Goal: Task Accomplishment & Management: Manage account settings

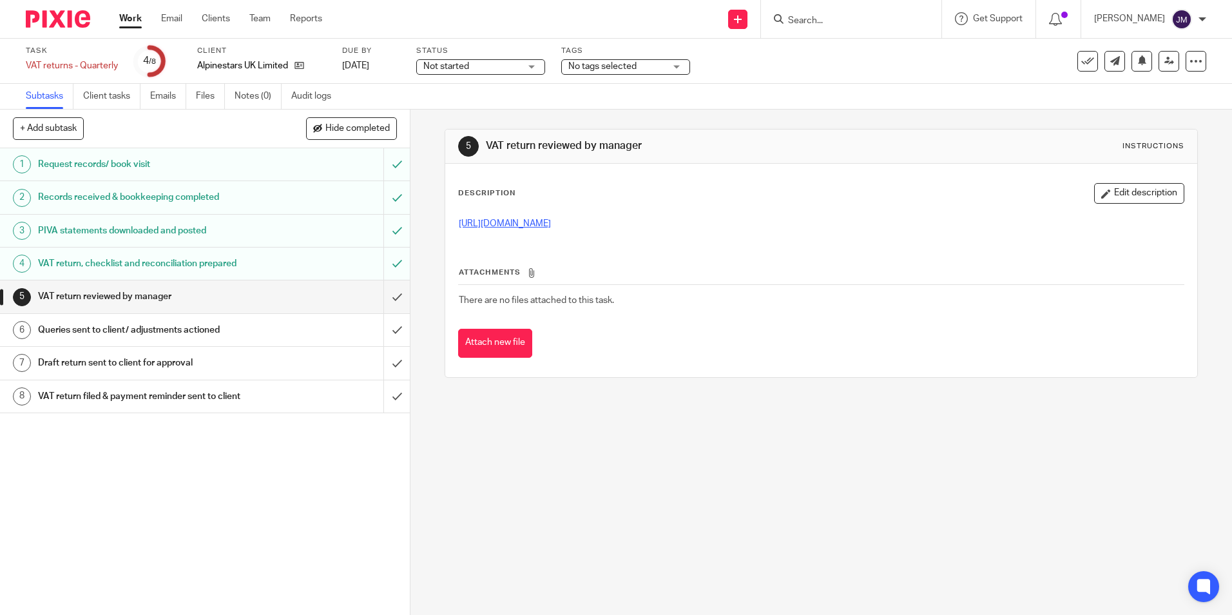
click at [551, 225] on link "https://cloudimanage.com/work/link/f/LLP!10281321" at bounding box center [505, 223] width 92 height 9
click at [380, 302] on input "submit" at bounding box center [205, 296] width 410 height 32
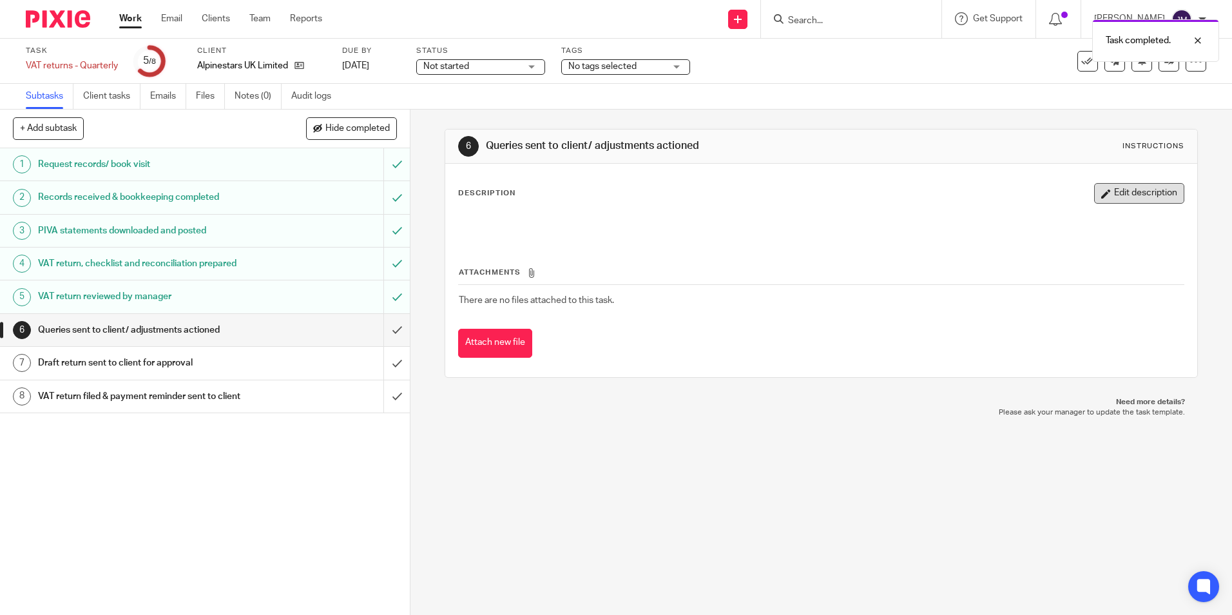
click at [1121, 198] on button "Edit description" at bounding box center [1139, 193] width 90 height 21
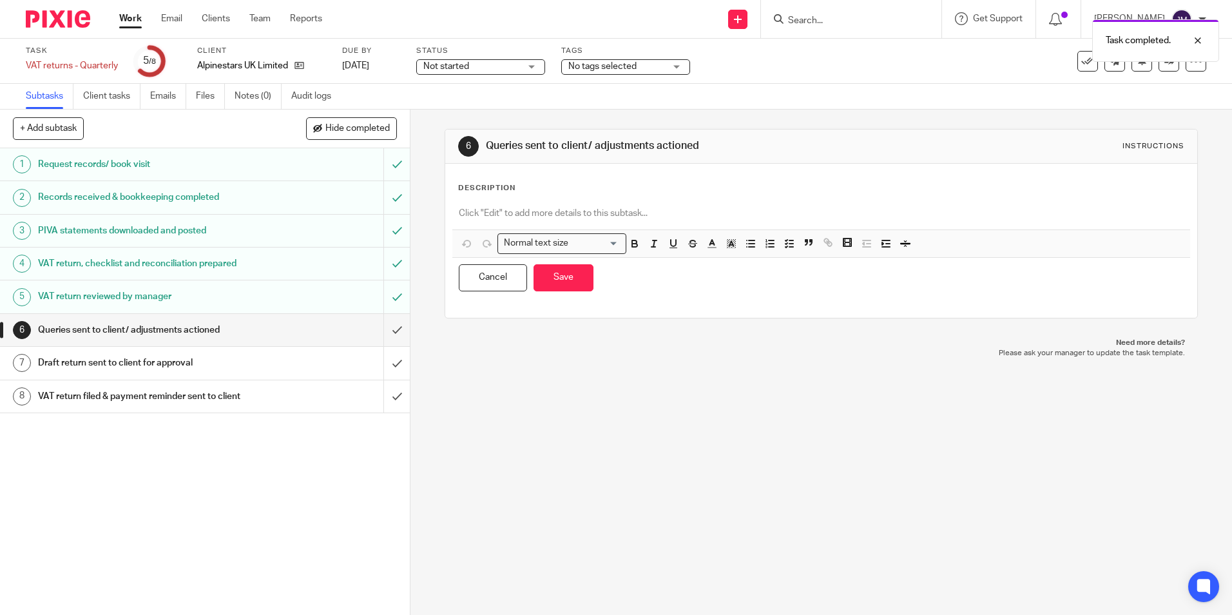
click at [900, 188] on div "Description" at bounding box center [821, 188] width 726 height 10
click at [841, 212] on p at bounding box center [821, 213] width 724 height 13
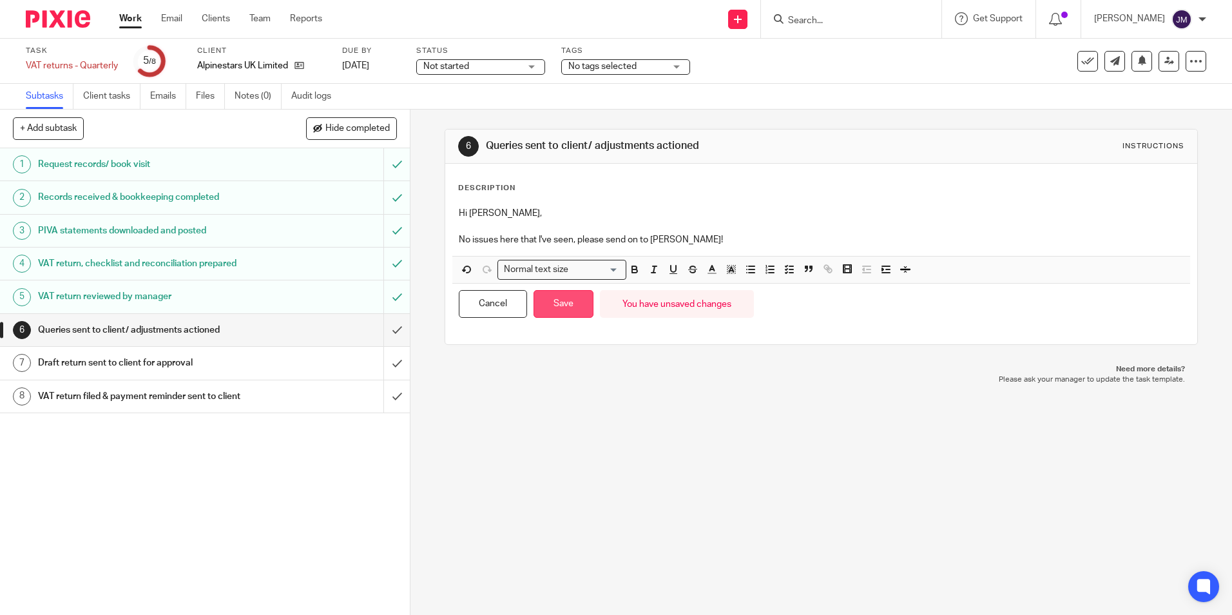
click at [572, 295] on button "Save" at bounding box center [564, 304] width 60 height 28
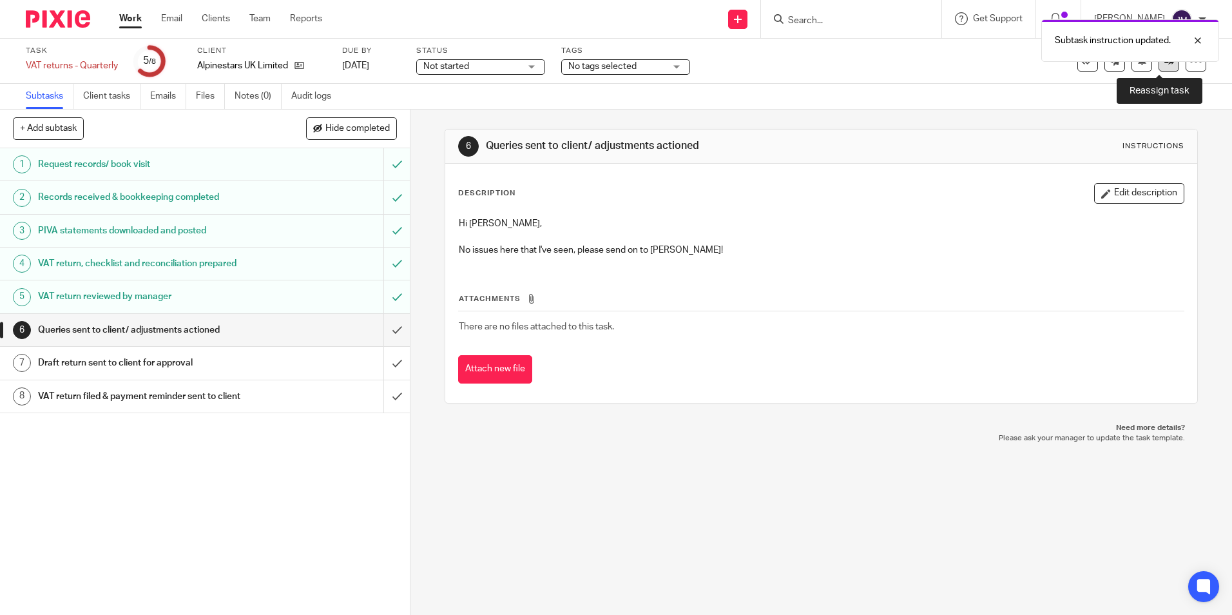
click at [1159, 63] on link at bounding box center [1169, 61] width 21 height 21
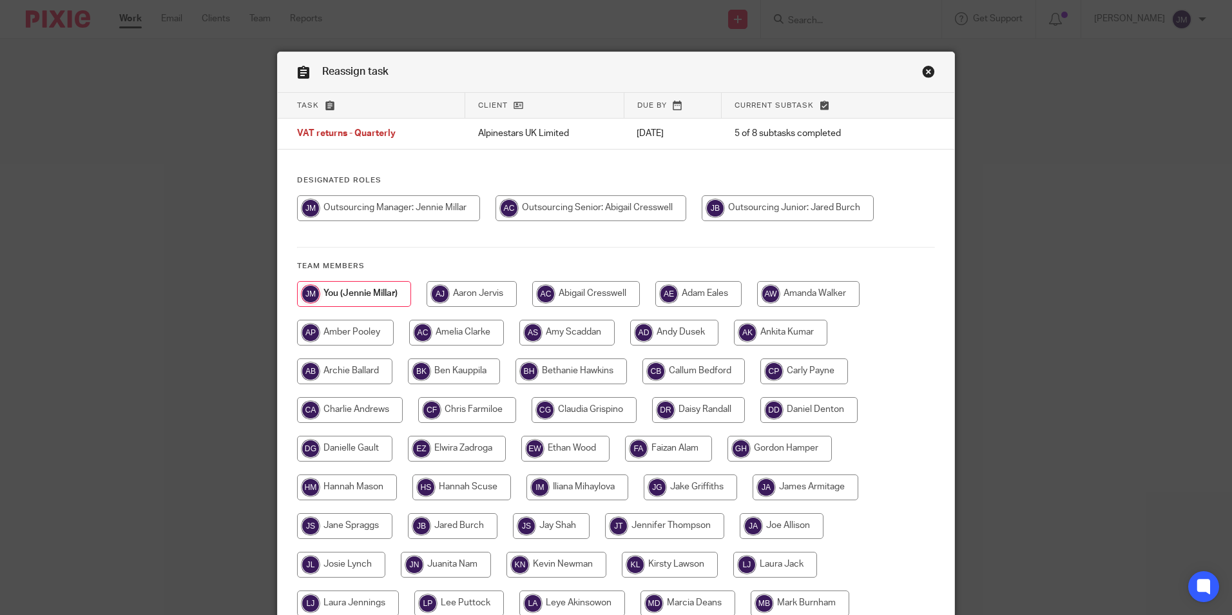
click at [630, 201] on input "radio" at bounding box center [591, 208] width 191 height 26
radio input "true"
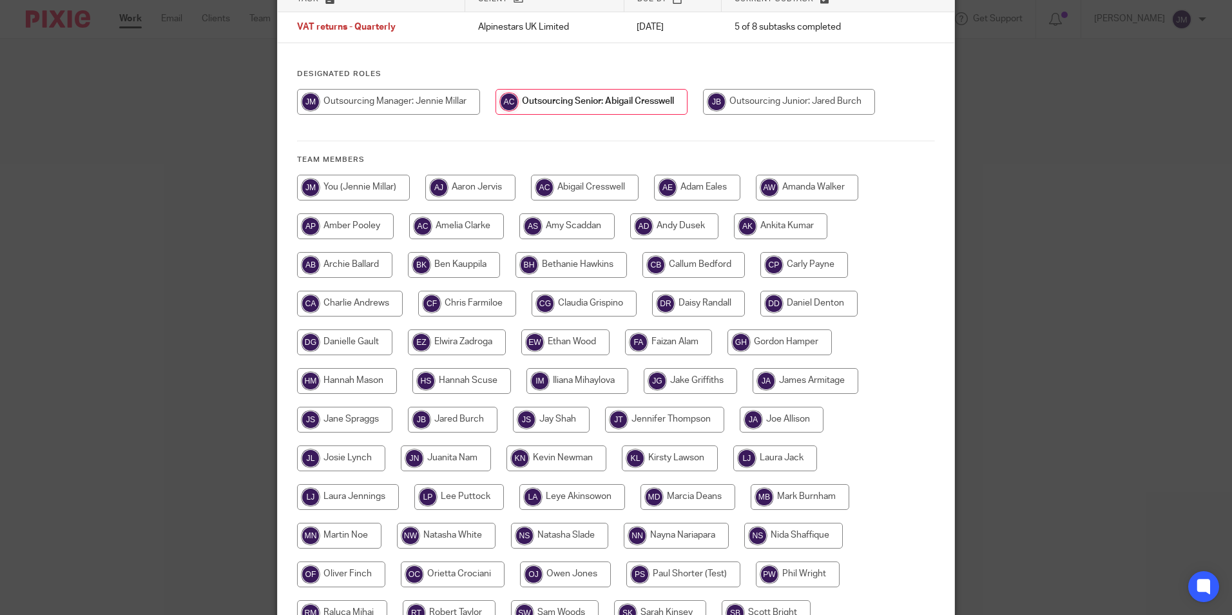
scroll to position [314, 0]
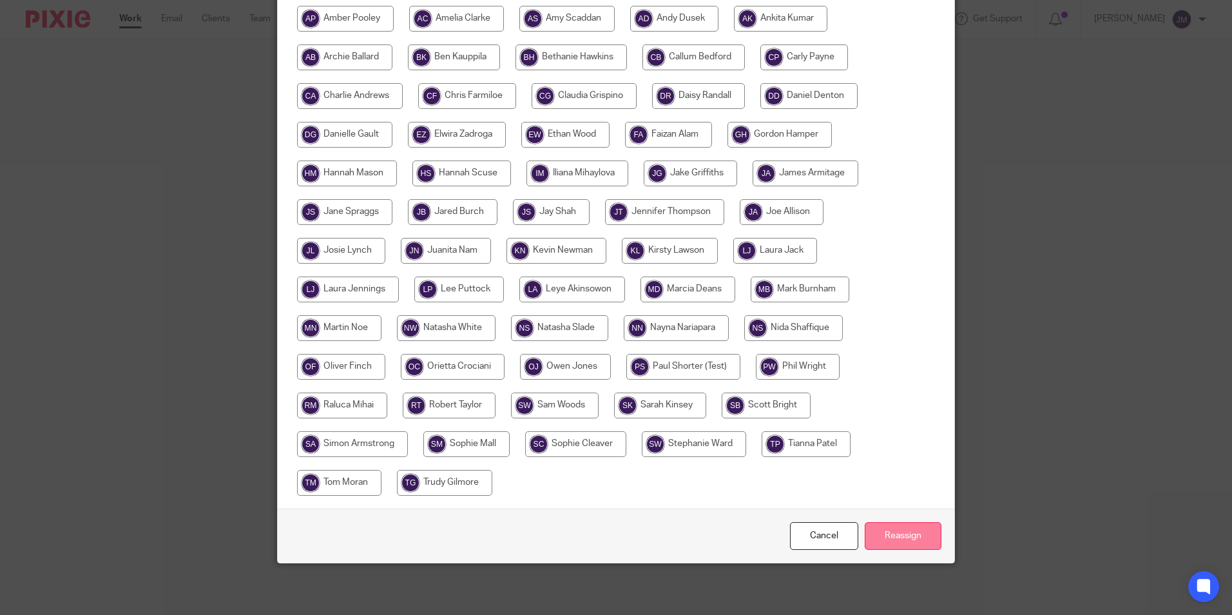
click at [901, 532] on input "Reassign" at bounding box center [903, 536] width 77 height 28
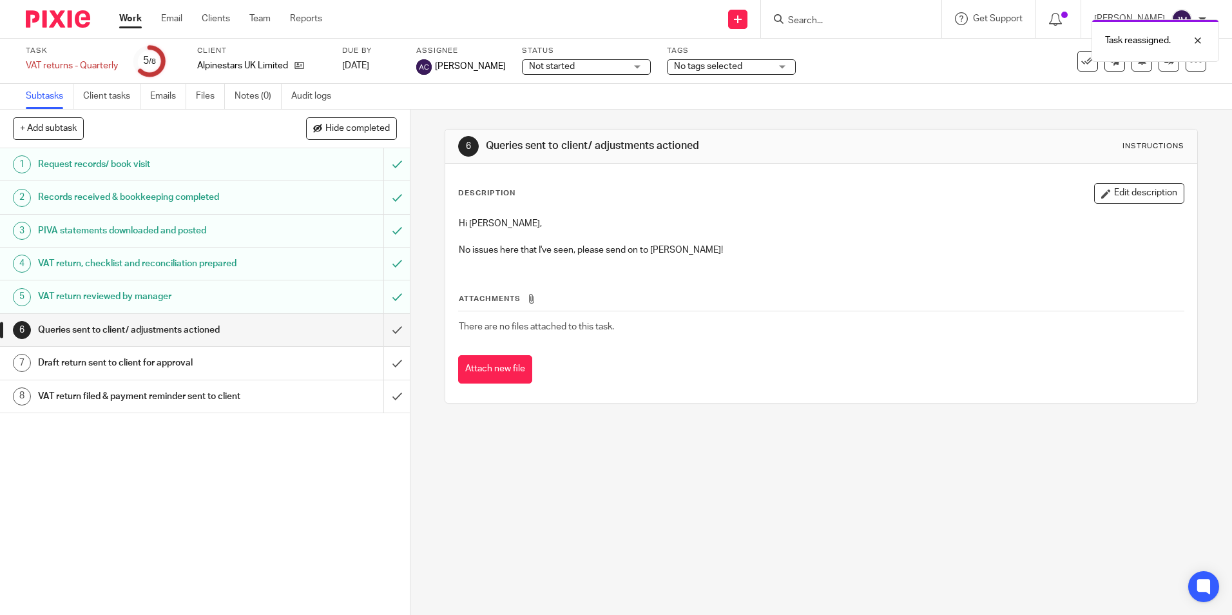
click at [568, 70] on span "Not started" at bounding box center [552, 66] width 46 height 9
click at [563, 110] on span "In progress" at bounding box center [551, 113] width 45 height 9
click at [738, 72] on span "No tags selected" at bounding box center [722, 67] width 97 height 14
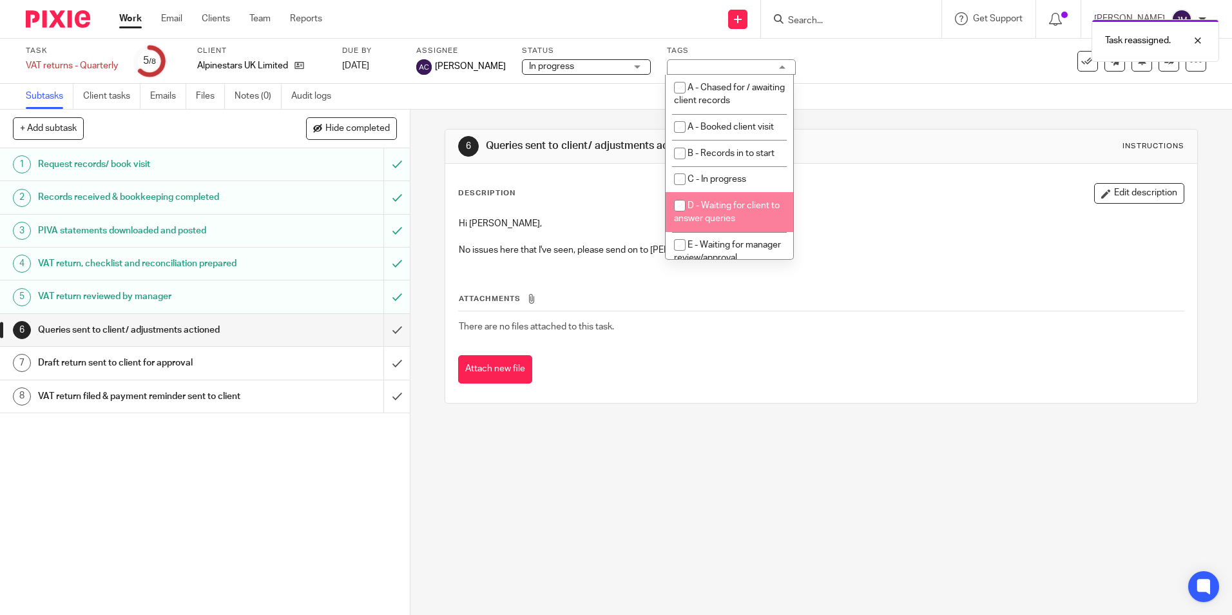
scroll to position [130, 0]
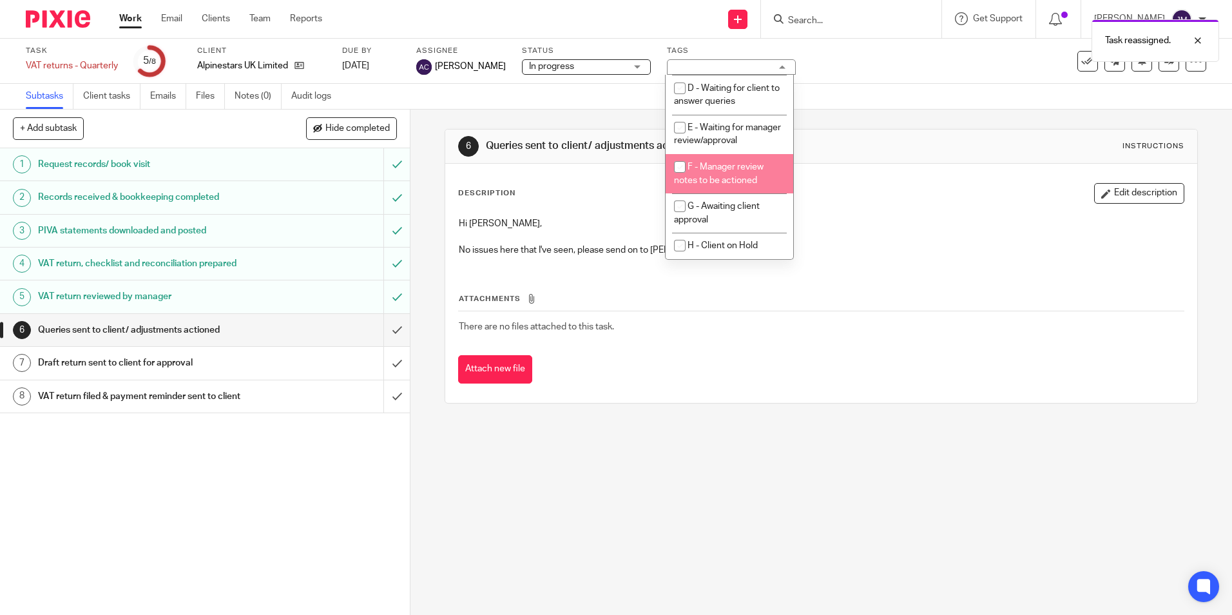
click at [751, 171] on span "F - Manager review notes to be actioned" at bounding box center [719, 173] width 90 height 23
checkbox input "true"
click at [882, 72] on div "Task VAT returns - Quarterly Save VAT returns - Quarterly 5 /8 Client Alpinesta…" at bounding box center [518, 61] width 984 height 31
